Goal: Task Accomplishment & Management: Manage account settings

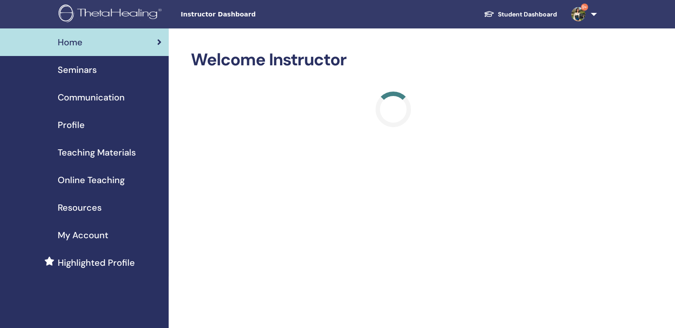
click at [124, 72] on div "Seminars" at bounding box center [84, 69] width 155 height 13
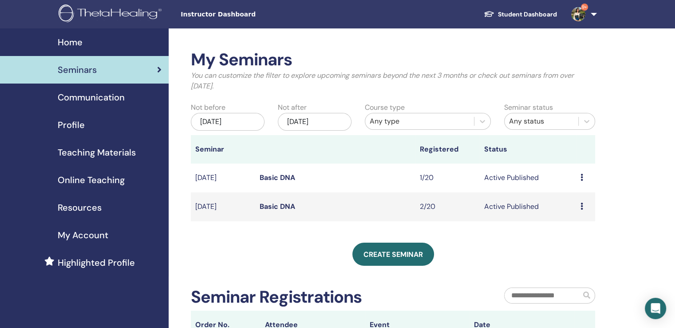
click at [584, 210] on div "Preview Edit Attendees Cancel" at bounding box center [586, 206] width 10 height 11
click at [274, 210] on link "Basic DNA" at bounding box center [278, 206] width 36 height 9
click at [285, 179] on link "Basic DNA" at bounding box center [278, 177] width 36 height 9
click at [275, 208] on link "Basic DNA" at bounding box center [278, 206] width 36 height 9
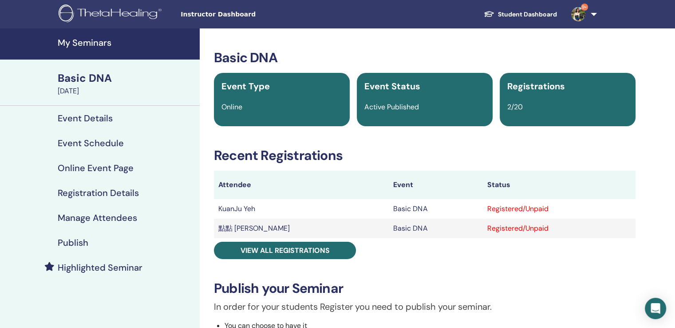
click at [478, 161] on h3 "Recent Registrations" at bounding box center [425, 155] width 422 height 16
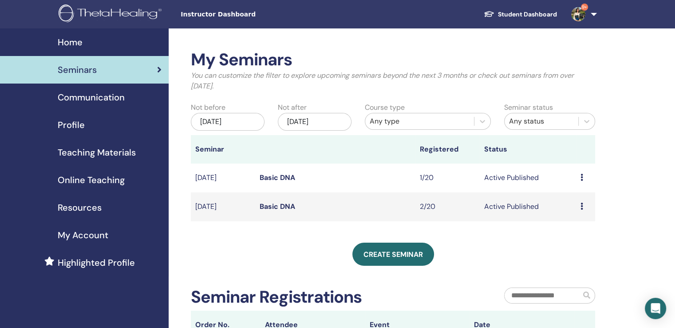
click at [286, 180] on link "Basic DNA" at bounding box center [278, 177] width 36 height 9
click at [280, 210] on link "Basic DNA" at bounding box center [278, 206] width 36 height 9
click at [275, 179] on link "Basic DNA" at bounding box center [278, 177] width 36 height 9
